Goal: Transaction & Acquisition: Download file/media

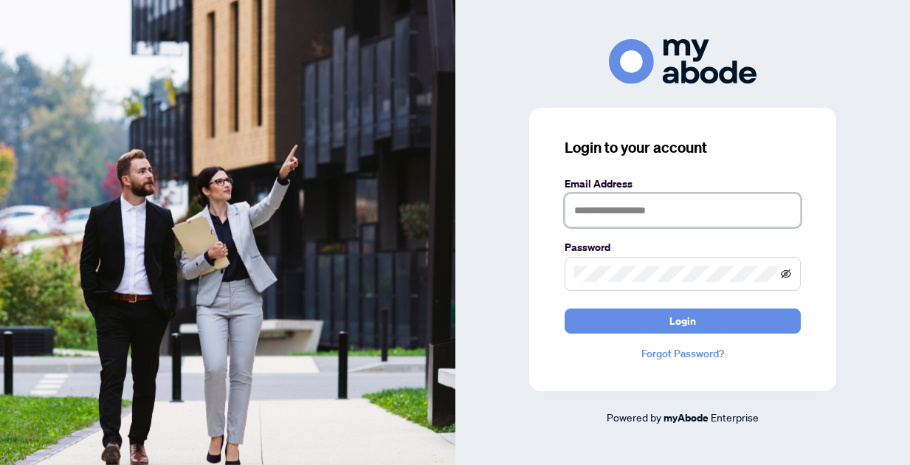
type input "**********"
click at [785, 274] on icon "eye-invisible" at bounding box center [786, 274] width 10 height 10
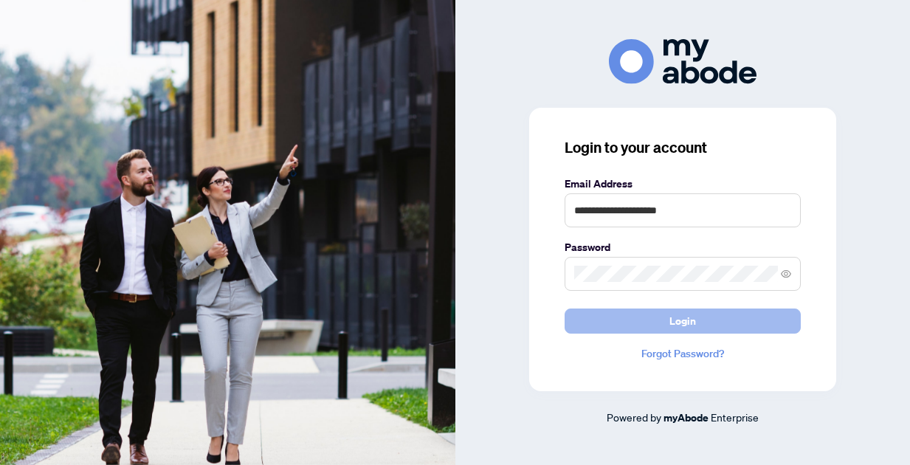
click at [691, 326] on span "Login" at bounding box center [682, 321] width 27 height 24
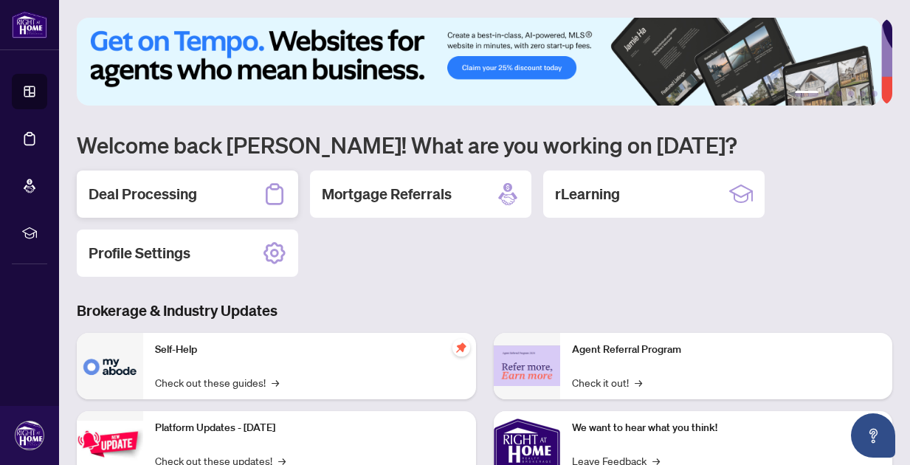
click at [219, 193] on div "Deal Processing" at bounding box center [187, 193] width 221 height 47
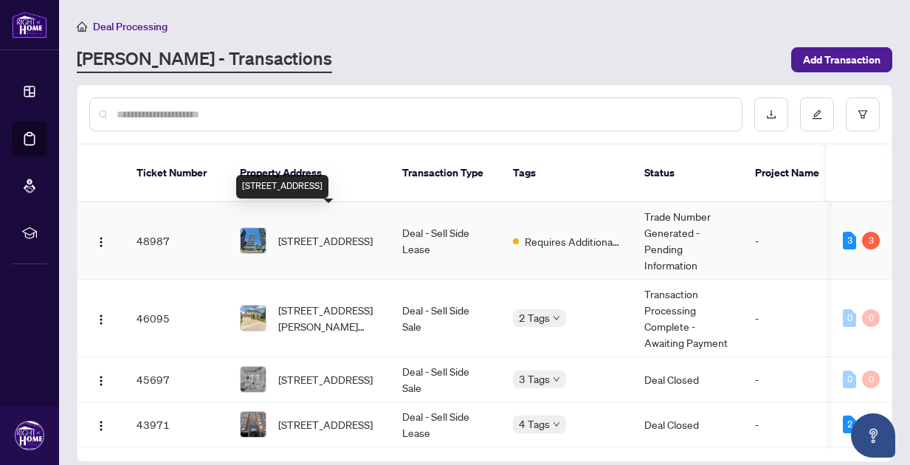
click at [327, 232] on span "[STREET_ADDRESS]" at bounding box center [325, 240] width 94 height 16
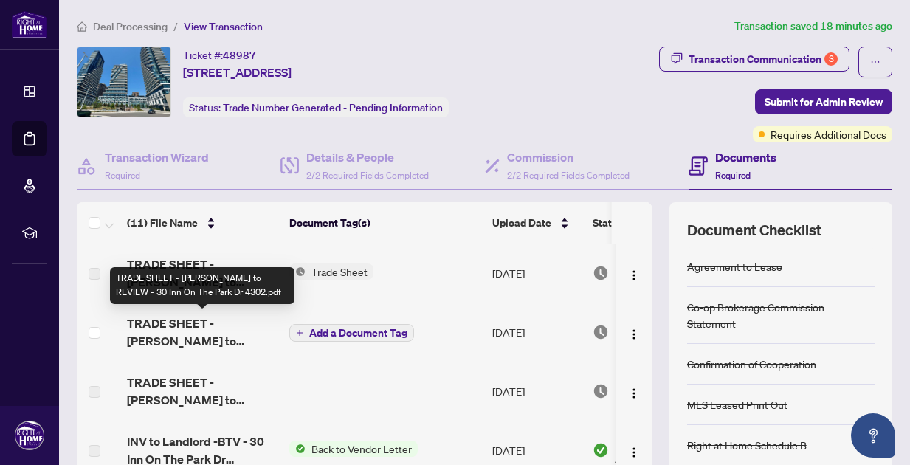
click at [226, 327] on span "TRADE SHEET - [PERSON_NAME] to REVIEW - 30 Inn On The Park Dr 4302.pdf" at bounding box center [202, 331] width 151 height 35
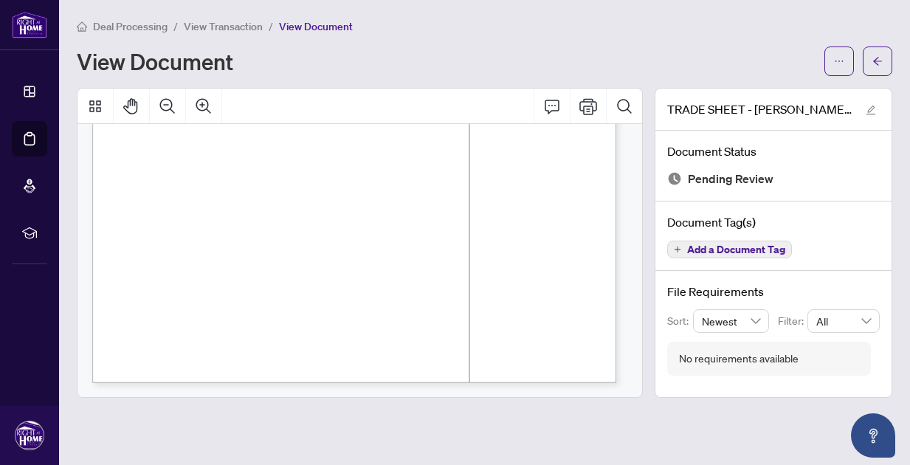
scroll to position [188, 0]
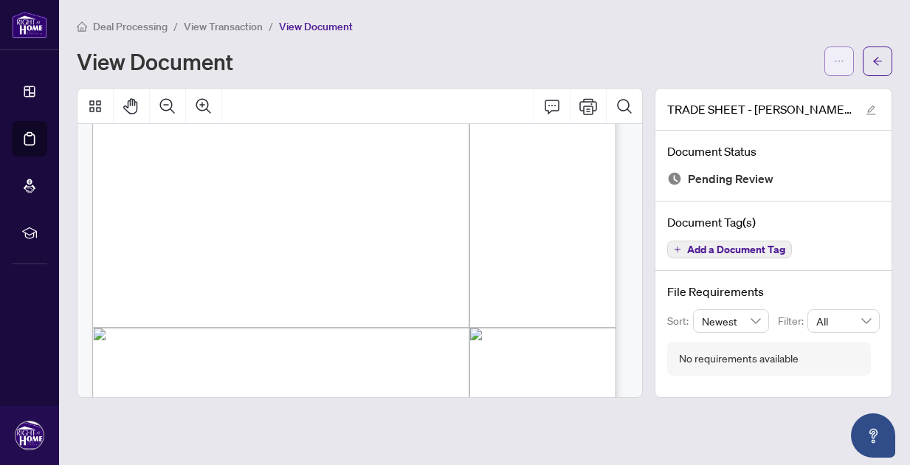
click at [833, 68] on button "button" at bounding box center [839, 61] width 30 height 30
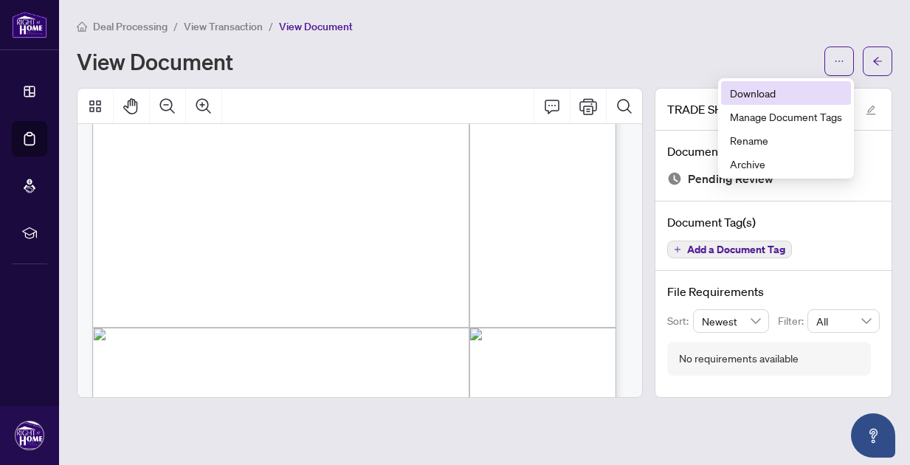
click at [745, 94] on span "Download" at bounding box center [786, 93] width 112 height 16
